Goal: Task Accomplishment & Management: Use online tool/utility

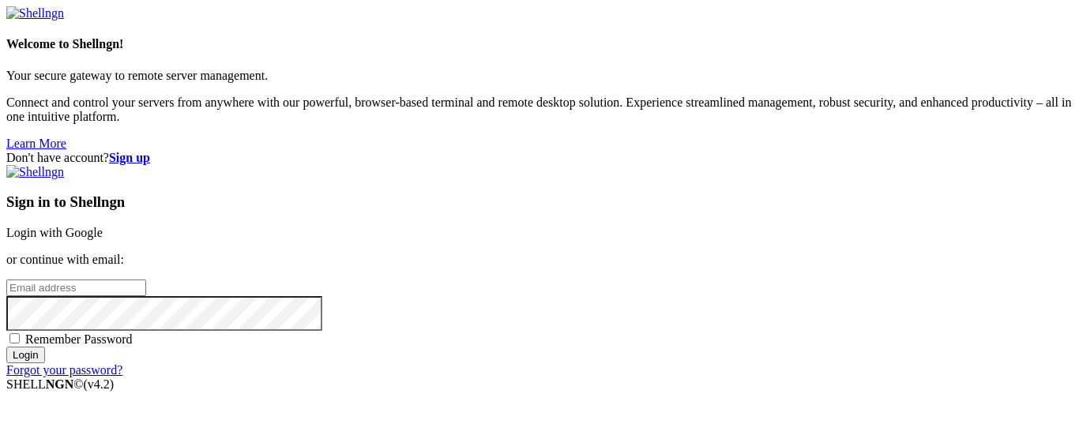
click at [103, 226] on link "Login with Google" at bounding box center [54, 232] width 96 height 13
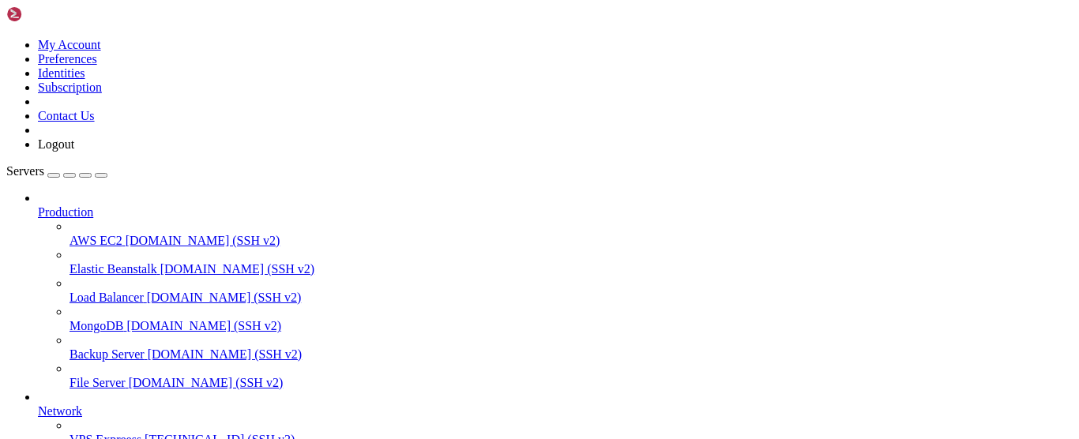
scroll to position [240, 0]
click at [145, 433] on span "[TECHNICAL_ID] (SSH v2)" at bounding box center [220, 439] width 150 height 13
click at [75, 190] on div at bounding box center [539, 219] width 1079 height 439
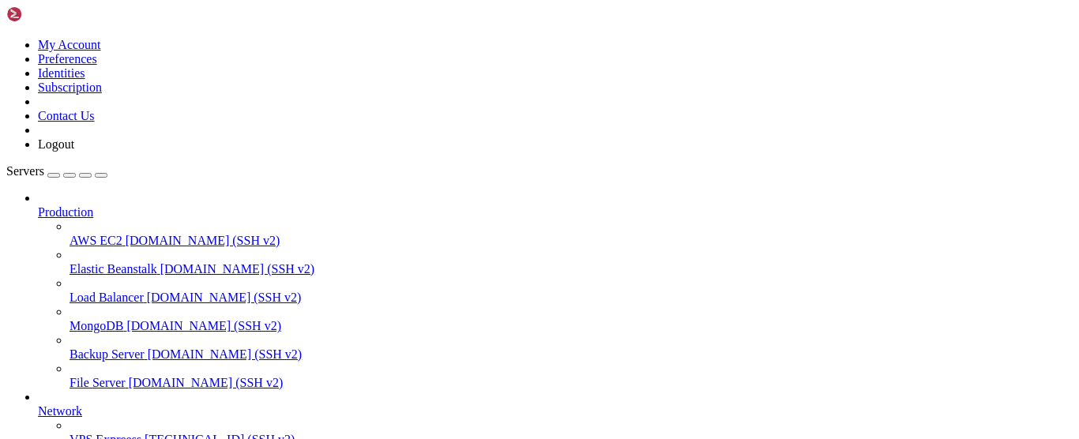
scroll to position [0, 0]
click at [145, 433] on span "[TECHNICAL_ID] (SSH v2)" at bounding box center [220, 439] width 150 height 13
